Goal: Task Accomplishment & Management: Complete application form

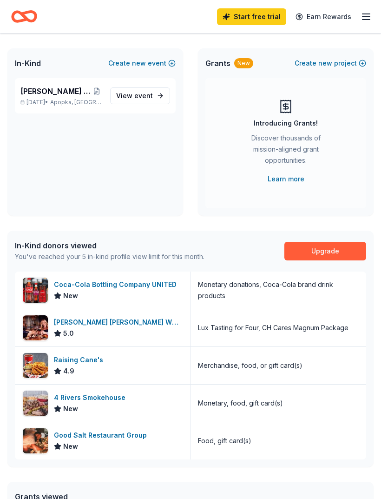
scroll to position [41, 0]
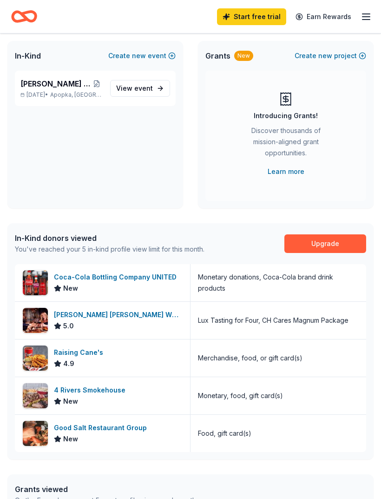
click at [249, 435] on div "Food, gift card(s)" at bounding box center [224, 433] width 53 height 11
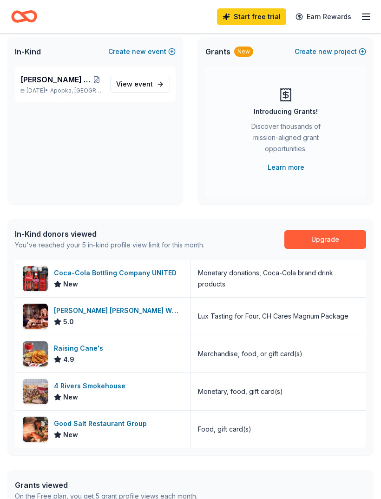
scroll to position [0, 0]
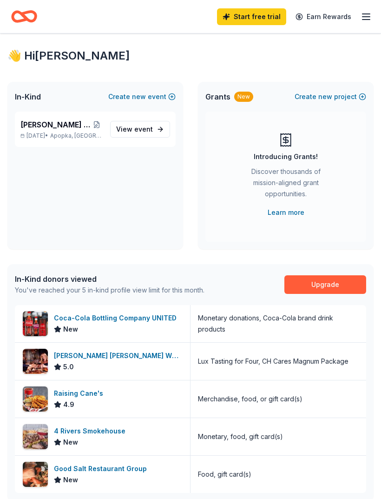
click at [365, 18] on icon "button" at bounding box center [366, 16] width 11 height 11
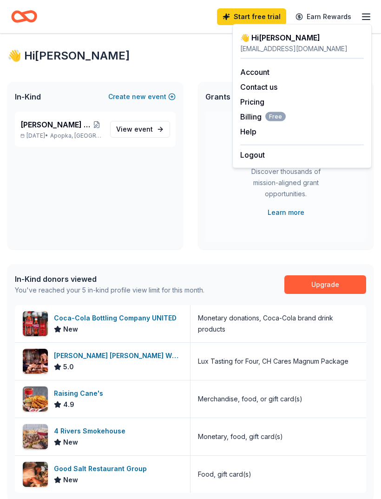
click at [152, 128] on span "event" at bounding box center [143, 129] width 19 height 8
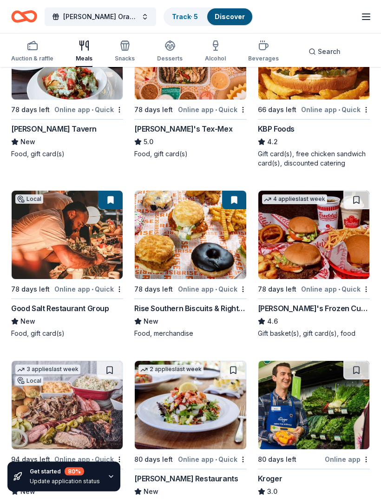
scroll to position [160, 0]
click at [206, 274] on img at bounding box center [190, 235] width 111 height 88
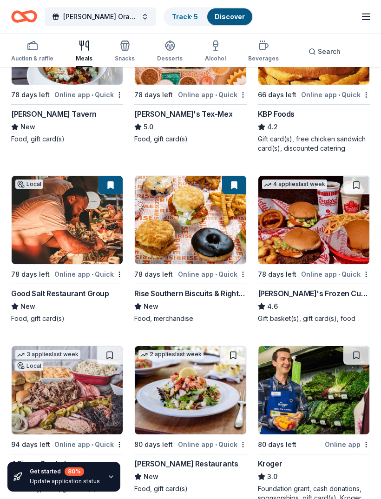
click at [198, 234] on img at bounding box center [190, 220] width 111 height 88
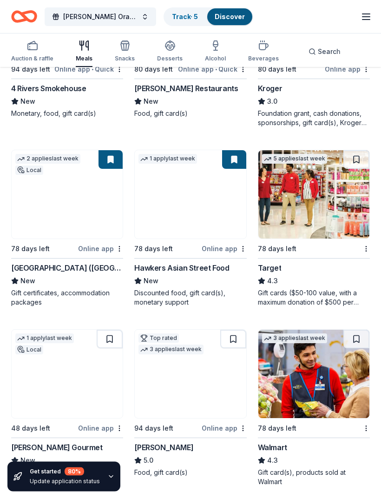
scroll to position [551, 0]
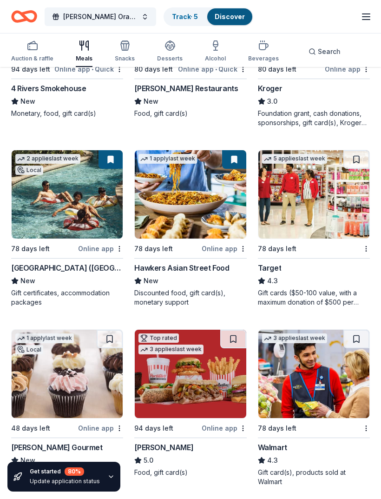
click at [76, 247] on div "78 days left" at bounding box center [43, 249] width 65 height 12
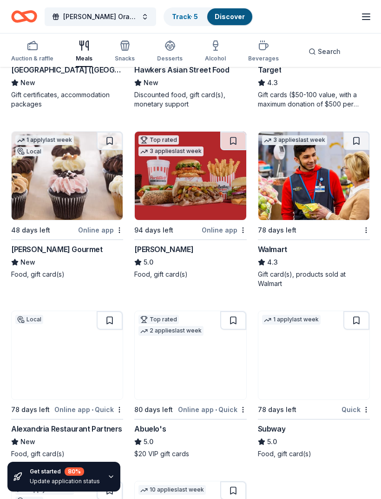
scroll to position [748, 0]
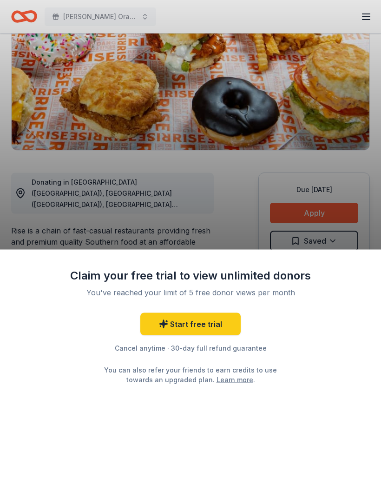
scroll to position [159, 0]
click at [240, 223] on div "Claim your free trial to view unlimited donors You've reached your limit of 5 f…" at bounding box center [190, 249] width 381 height 499
click at [331, 205] on div "Claim your free trial to view unlimited donors You've reached your limit of 5 f…" at bounding box center [190, 249] width 381 height 499
click at [335, 213] on div "Claim your free trial to view unlimited donors You've reached your limit of 5 f…" at bounding box center [190, 249] width 381 height 499
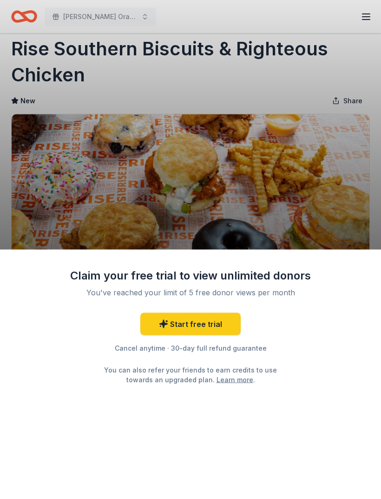
scroll to position [0, 0]
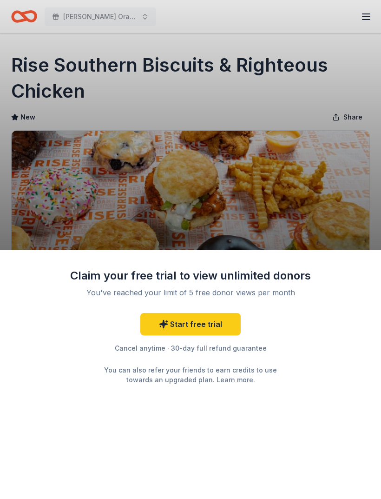
click at [374, 275] on div "Claim your free trial to view unlimited donors You've reached your limit of 5 f…" at bounding box center [190, 375] width 381 height 250
click at [339, 370] on div "Claim your free trial to view unlimited donors You've reached your limit of 5 f…" at bounding box center [190, 375] width 381 height 250
click at [209, 327] on link "Start free trial" at bounding box center [190, 324] width 100 height 22
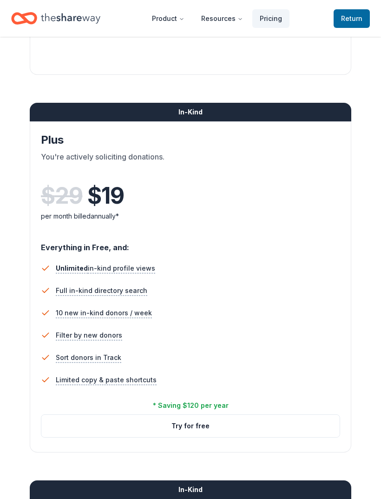
scroll to position [407, 0]
click at [292, 428] on button "Try for free" at bounding box center [190, 426] width 299 height 22
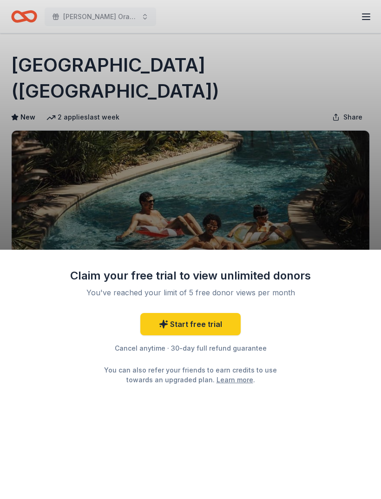
click at [340, 347] on div "Claim your free trial to view unlimited donors You've reached your limit of 5 f…" at bounding box center [190, 375] width 381 height 250
click at [229, 375] on link "Learn more" at bounding box center [235, 380] width 37 height 10
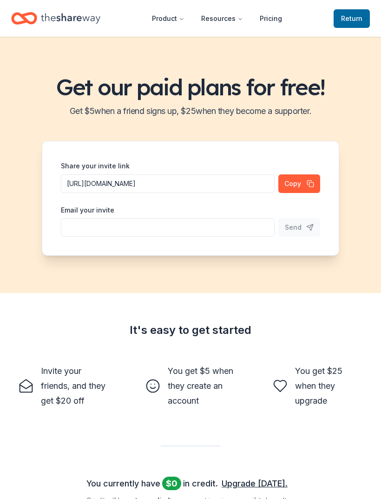
click at [233, 193] on input "Share your invite link" at bounding box center [168, 183] width 214 height 19
type input "[EMAIL_ADDRESS][DOMAIN_NAME]"
click at [308, 232] on button "Send" at bounding box center [300, 227] width 42 height 19
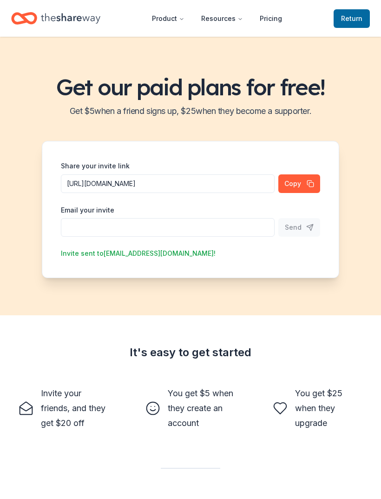
click at [354, 14] on span "Return to TheShareWay" at bounding box center [351, 18] width 21 height 11
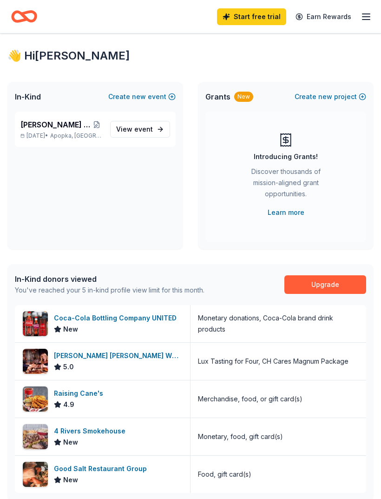
click at [367, 21] on icon "button" at bounding box center [366, 16] width 11 height 11
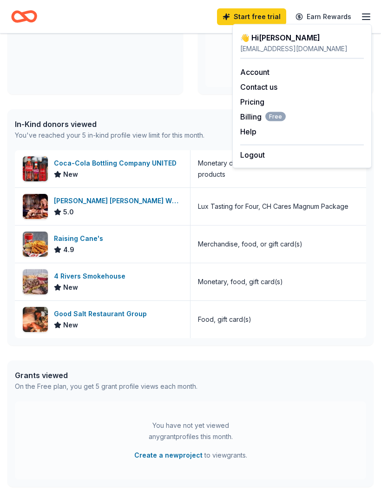
scroll to position [210, 0]
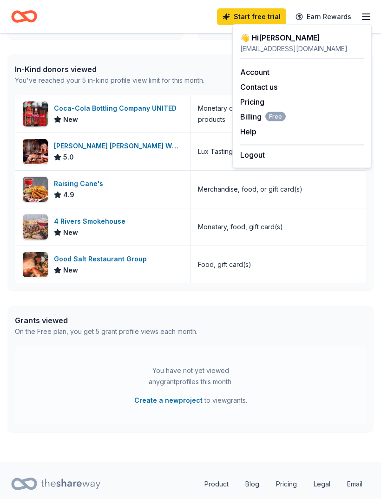
click at [172, 405] on button "Create a new project" at bounding box center [168, 400] width 68 height 11
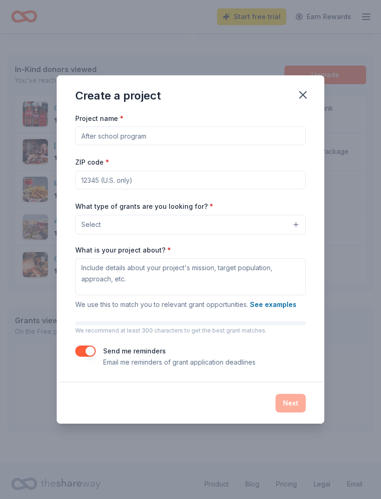
click at [298, 234] on button "Select" at bounding box center [190, 225] width 231 height 20
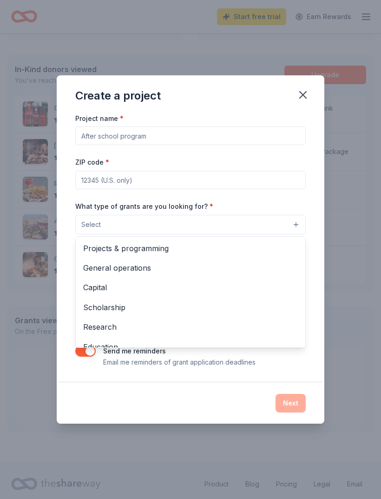
scroll to position [0, 0]
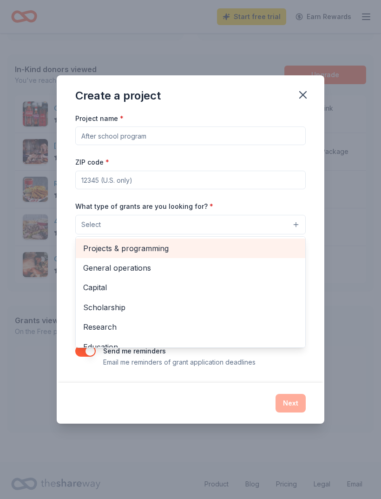
click at [187, 254] on span "Projects & programming" at bounding box center [190, 248] width 215 height 12
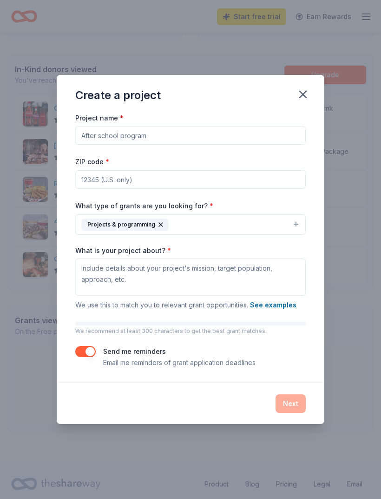
click at [277, 311] on button "See examples" at bounding box center [273, 305] width 47 height 11
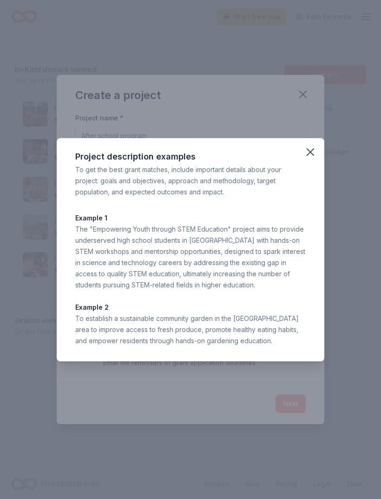
click at [314, 159] on icon "button" at bounding box center [310, 152] width 13 height 13
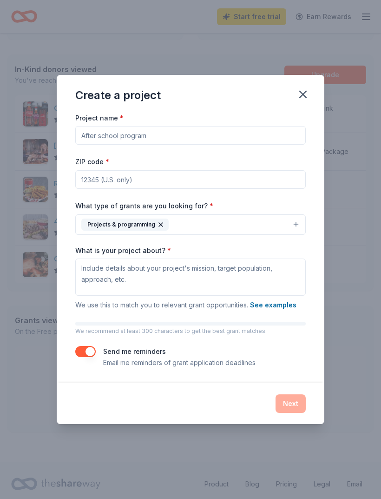
click at [305, 98] on icon "button" at bounding box center [303, 94] width 7 height 7
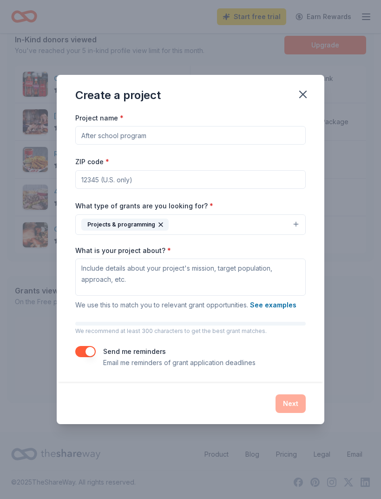
click at [305, 93] on icon "button" at bounding box center [303, 94] width 7 height 7
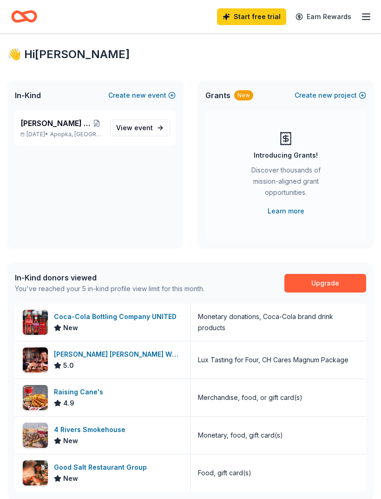
scroll to position [0, 0]
